Goal: Task Accomplishment & Management: Use online tool/utility

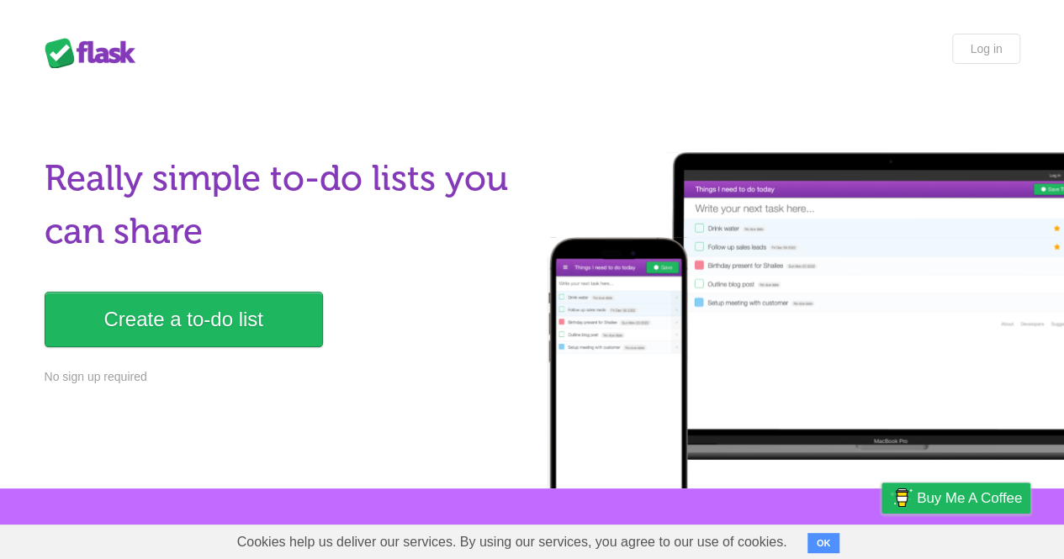
click at [254, 312] on link "Create a to-do list" at bounding box center [184, 320] width 278 height 56
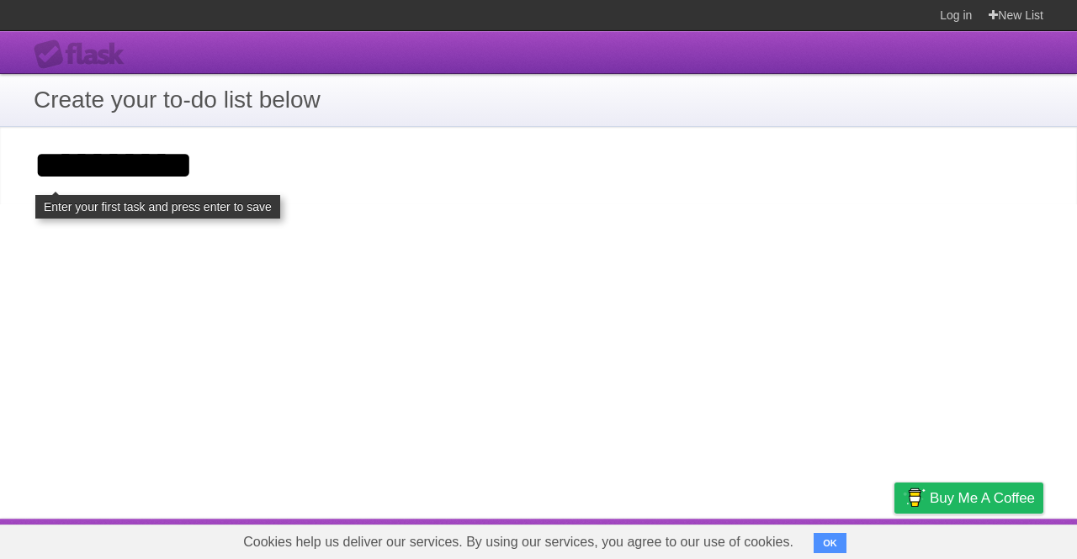
type input "**********"
click input "**********" at bounding box center [0, 0] width 0 height 0
